Goal: Find specific page/section: Find specific page/section

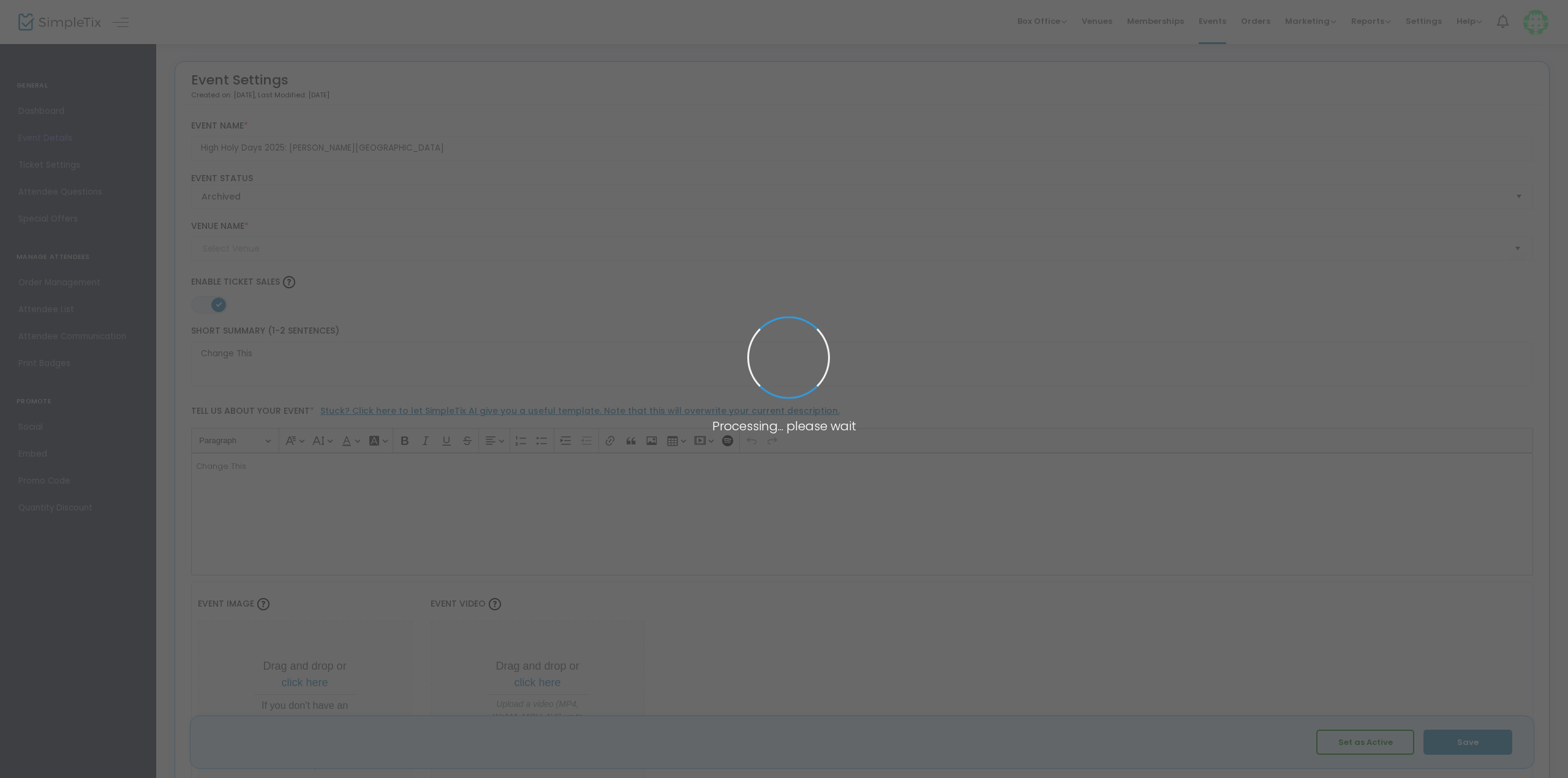
type input "Temple Beth El Schaefer Family Campus"
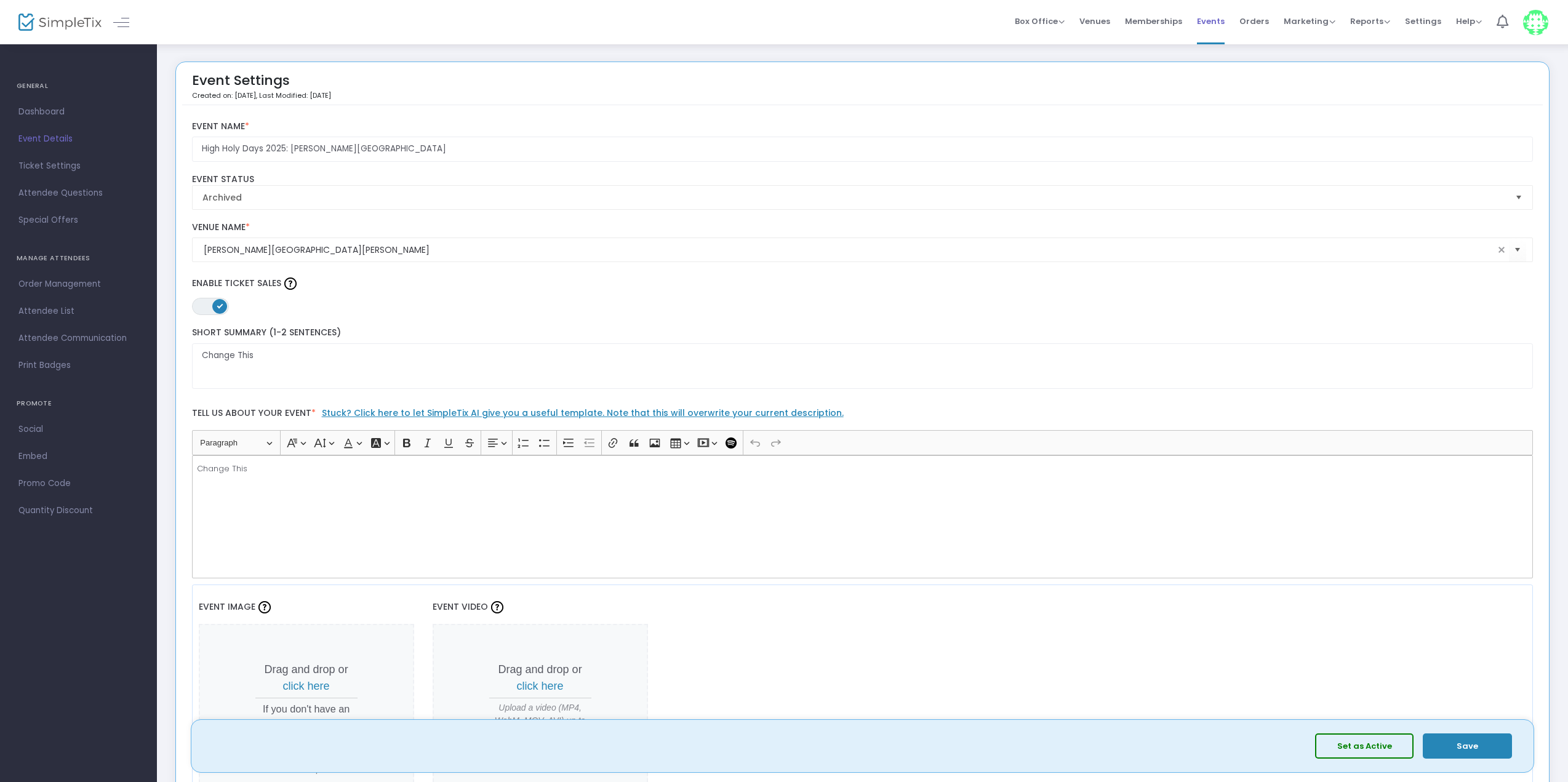
click at [1216, 16] on span "Events" at bounding box center [1211, 21] width 28 height 31
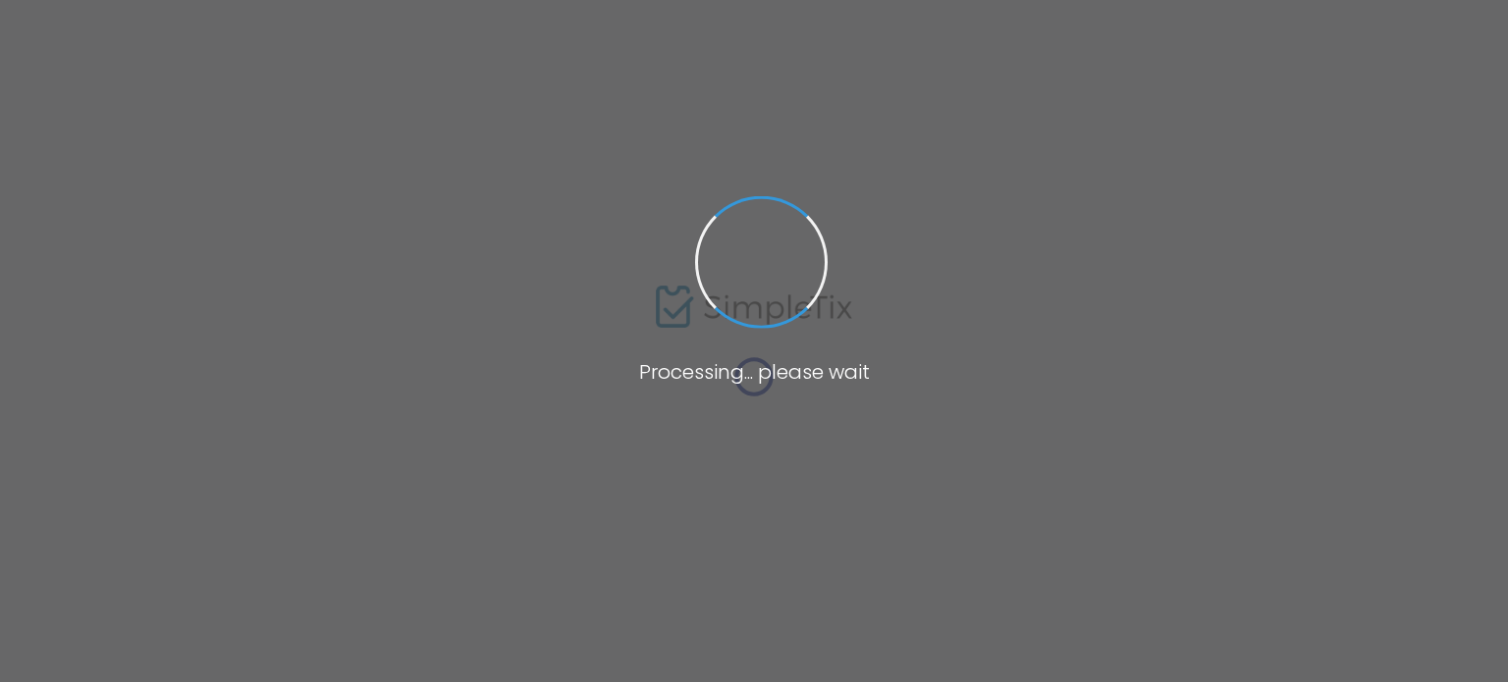
type input "EHJNC"
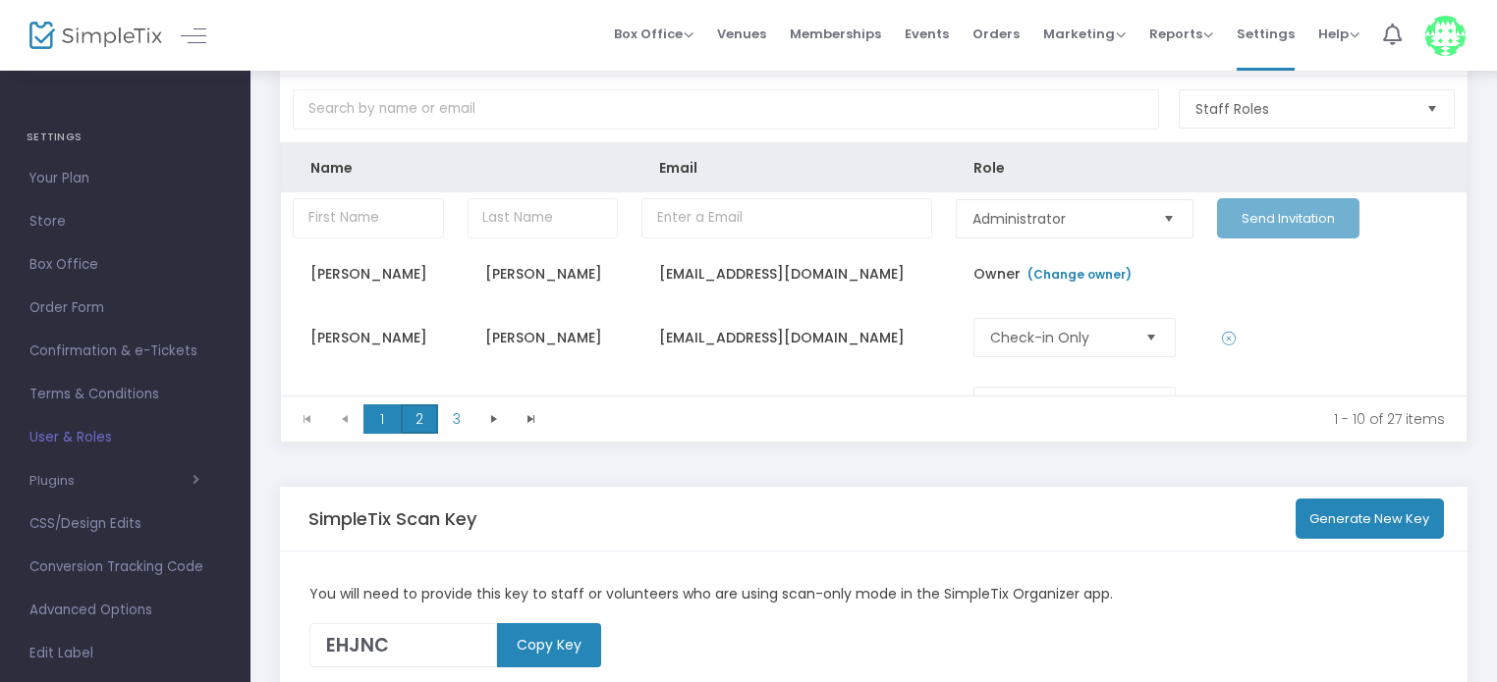
click at [426, 420] on span "2" at bounding box center [419, 419] width 37 height 29
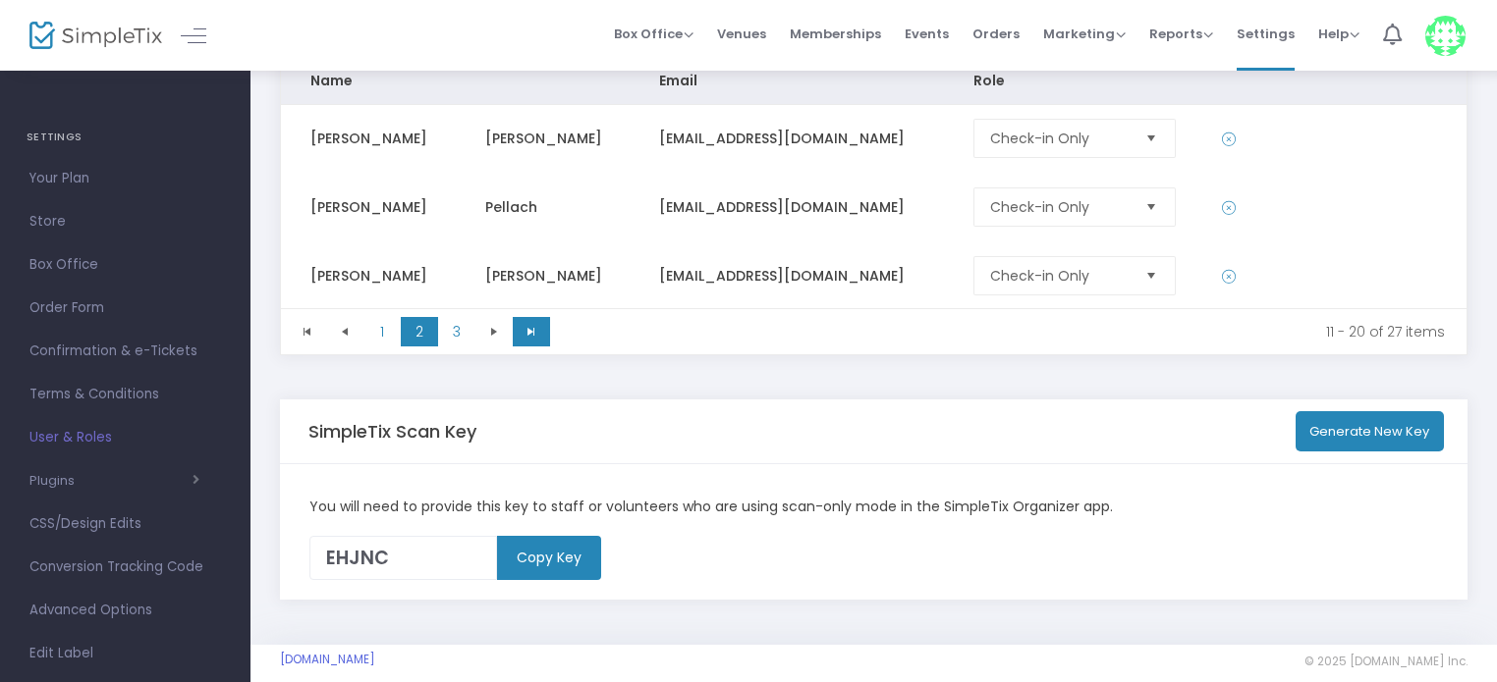
scroll to position [204, 0]
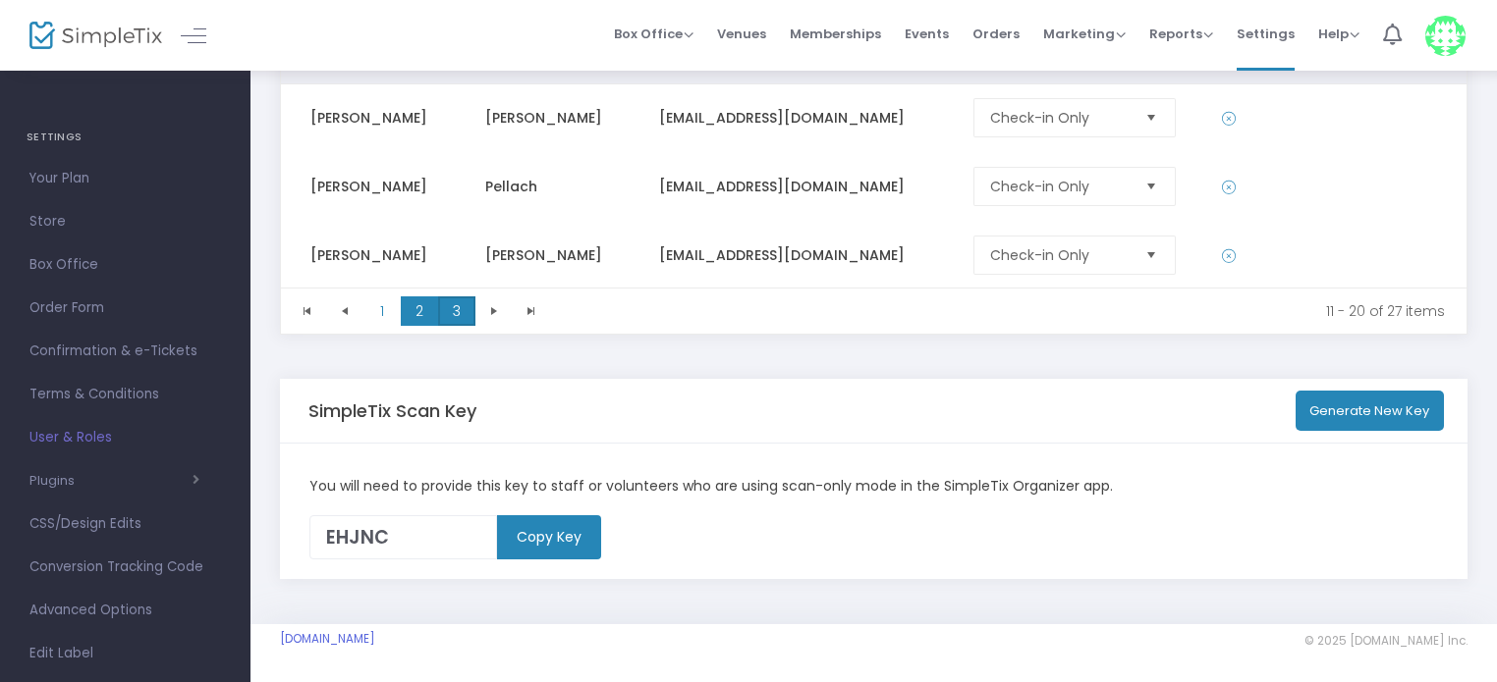
click at [453, 321] on span "3" at bounding box center [456, 311] width 37 height 29
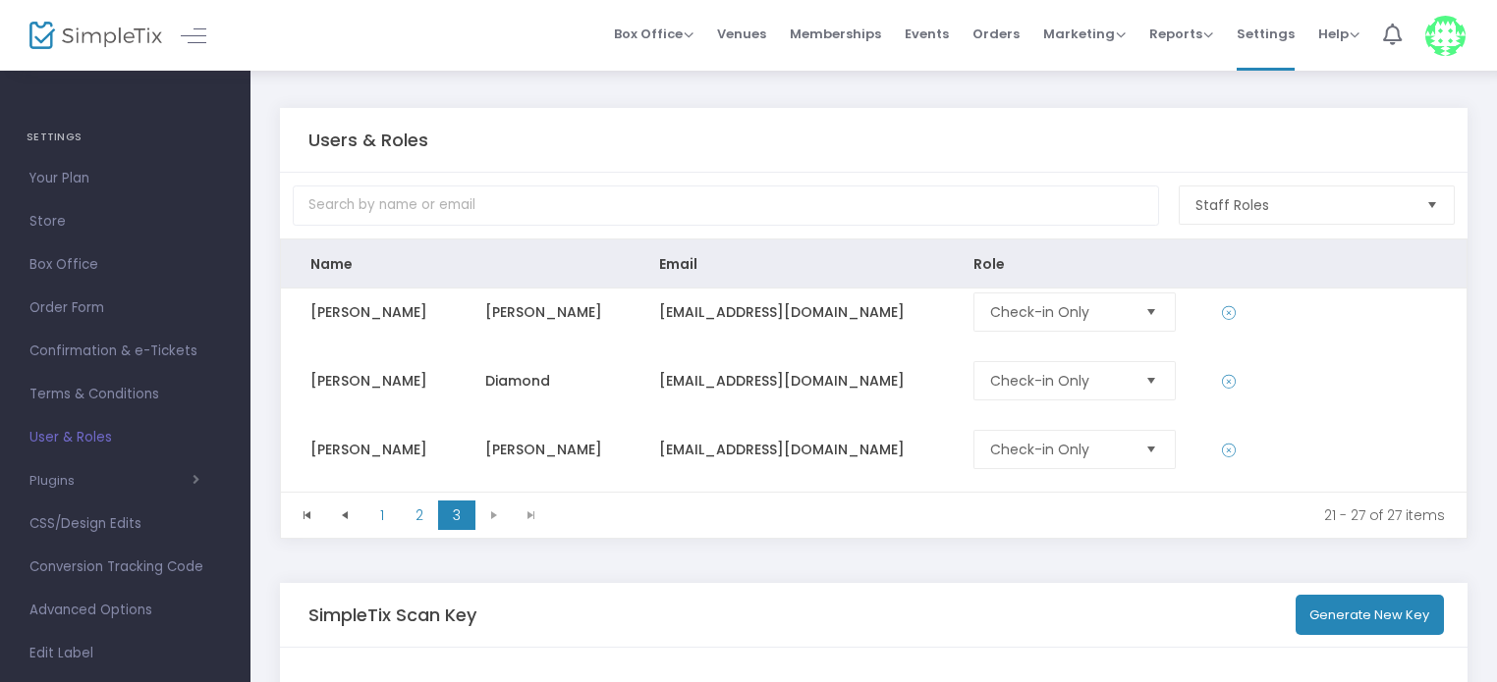
scroll to position [0, 0]
